Goal: Information Seeking & Learning: Learn about a topic

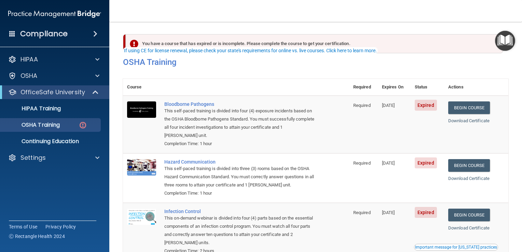
scroll to position [23, 0]
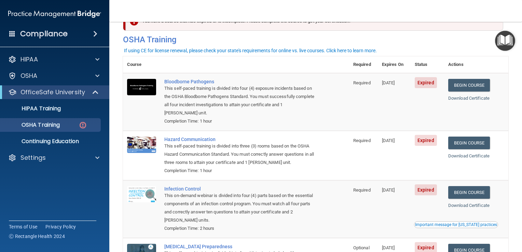
click at [366, 160] on td "Required" at bounding box center [363, 156] width 29 height 50
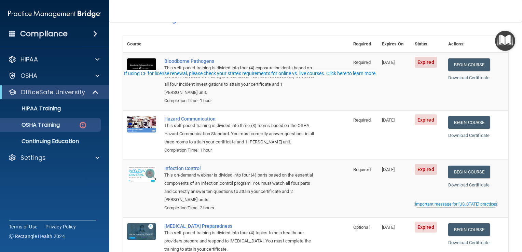
scroll to position [0, 0]
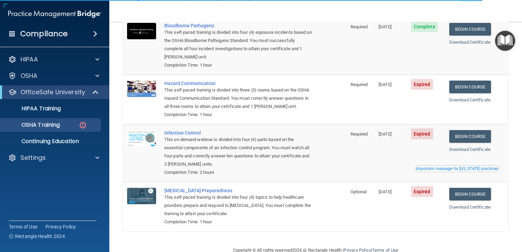
scroll to position [80, 0]
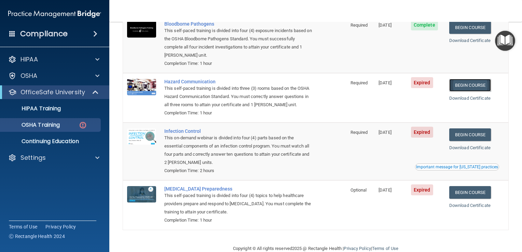
click at [465, 84] on link "Begin Course" at bounding box center [470, 85] width 42 height 13
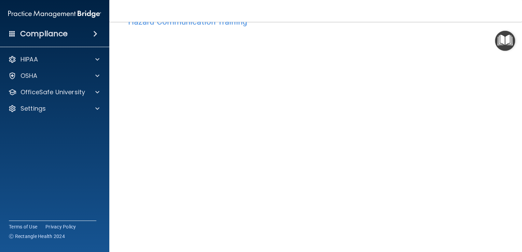
scroll to position [22, 0]
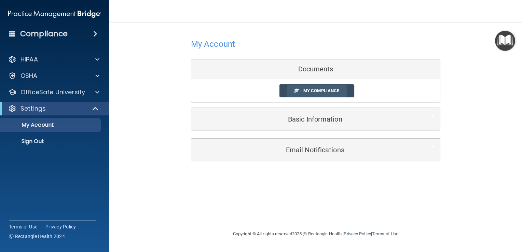
click at [303, 90] on span "My Compliance" at bounding box center [321, 90] width 36 height 5
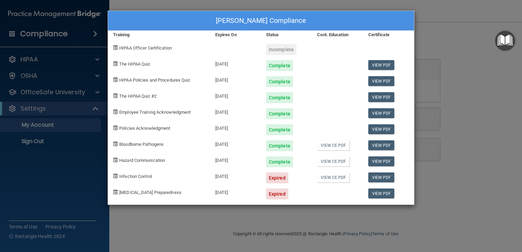
click at [454, 62] on div "Dequera Hardman's Compliance Training Expires On Status Cont. Education Certifi…" at bounding box center [261, 126] width 522 height 252
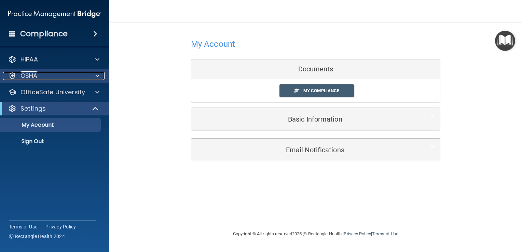
click at [93, 74] on div at bounding box center [96, 76] width 17 height 8
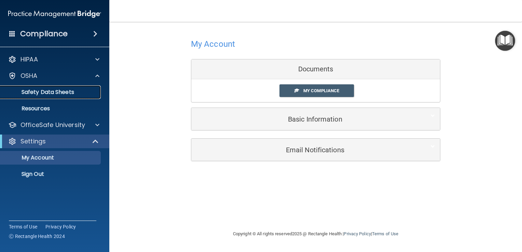
click at [84, 92] on p "Safety Data Sheets" at bounding box center [50, 92] width 93 height 7
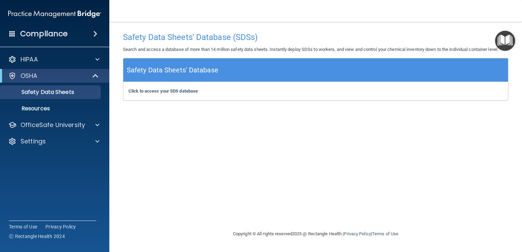
click at [504, 39] on img "Open Resource Center" at bounding box center [505, 41] width 20 height 20
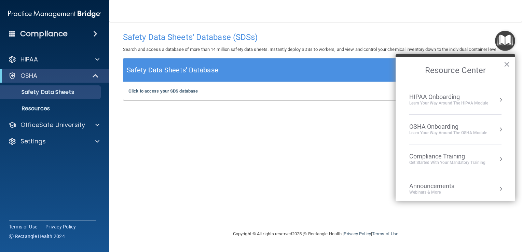
click at [497, 158] on button "Resource Center" at bounding box center [500, 159] width 7 height 7
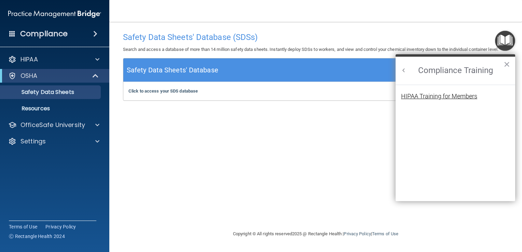
click at [447, 96] on div "HIPAA Training for Members" at bounding box center [439, 96] width 76 height 6
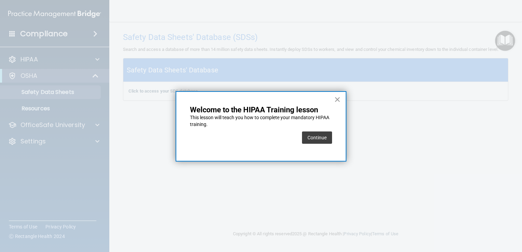
click at [338, 96] on button "×" at bounding box center [337, 99] width 6 height 11
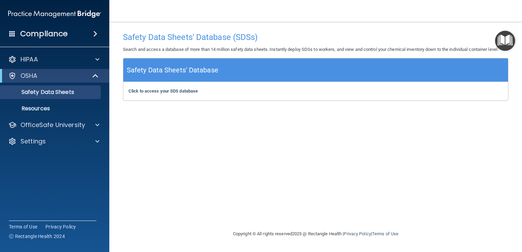
click at [503, 37] on img "Open Resource Center" at bounding box center [505, 41] width 20 height 20
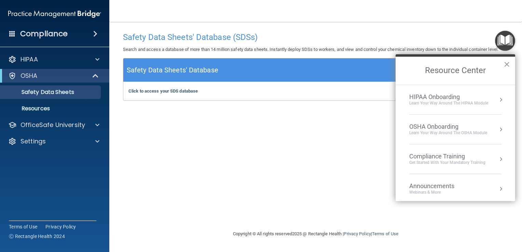
click at [497, 158] on button "Resource Center" at bounding box center [500, 159] width 7 height 7
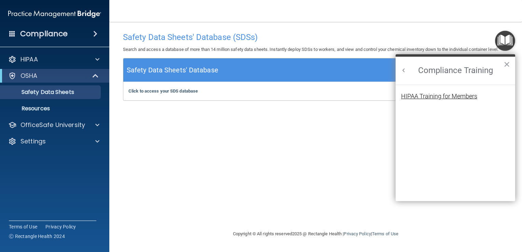
click at [454, 94] on div "HIPAA Training for Members" at bounding box center [439, 96] width 76 height 6
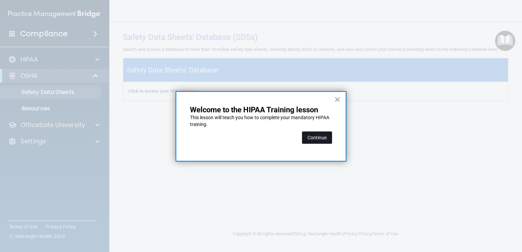
click at [316, 139] on button "Continue" at bounding box center [317, 137] width 30 height 12
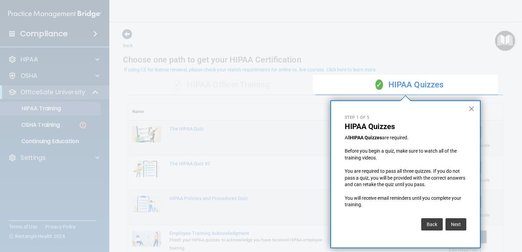
click at [470, 107] on button "×" at bounding box center [471, 108] width 6 height 11
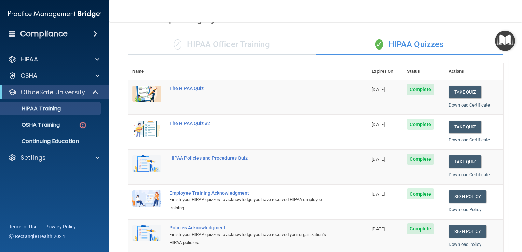
scroll to position [39, 0]
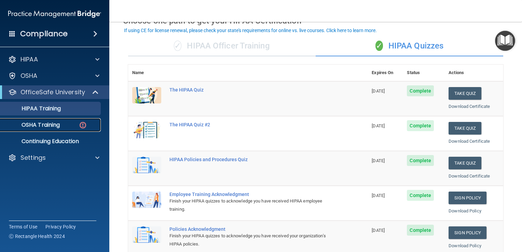
click at [47, 125] on p "OSHA Training" at bounding box center [31, 125] width 55 height 7
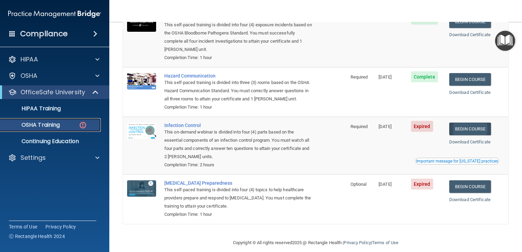
scroll to position [86, 0]
click at [464, 132] on link "Begin Course" at bounding box center [470, 129] width 42 height 13
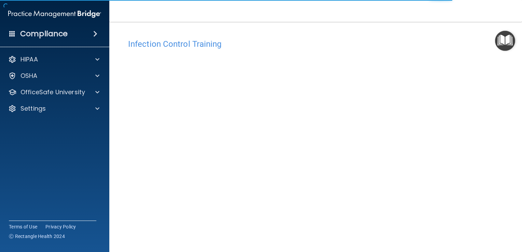
scroll to position [40, 0]
